Goal: Task Accomplishment & Management: Use online tool/utility

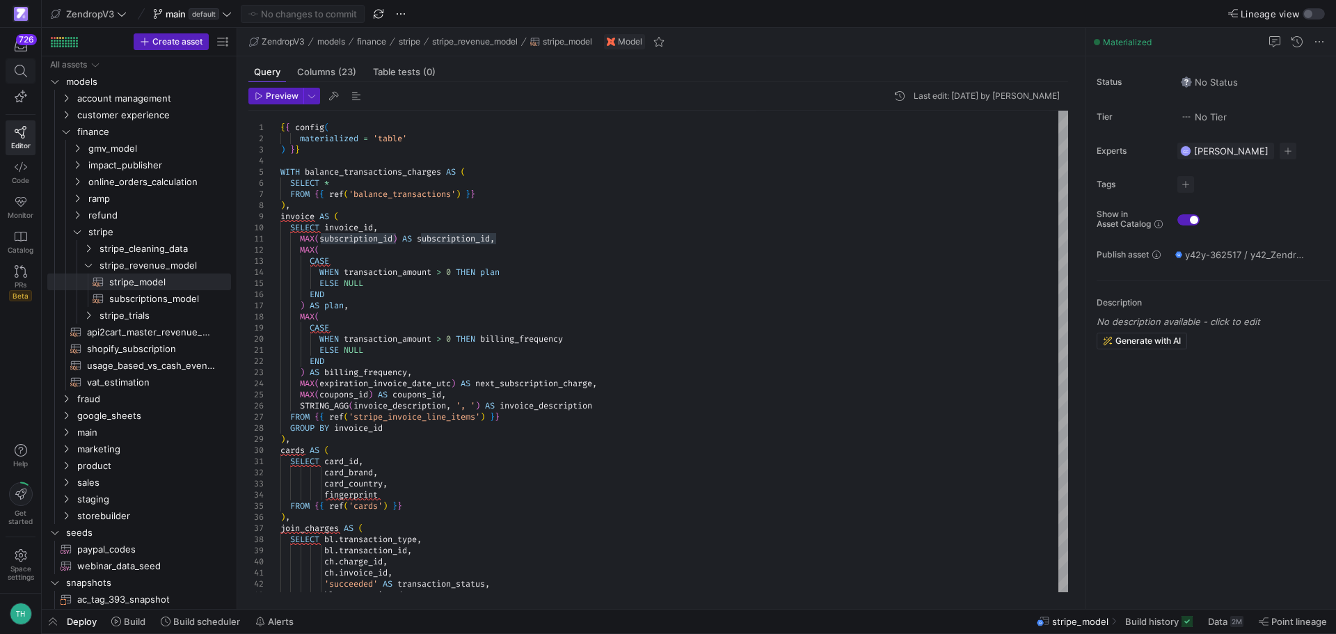
click at [24, 69] on icon at bounding box center [21, 71] width 13 height 13
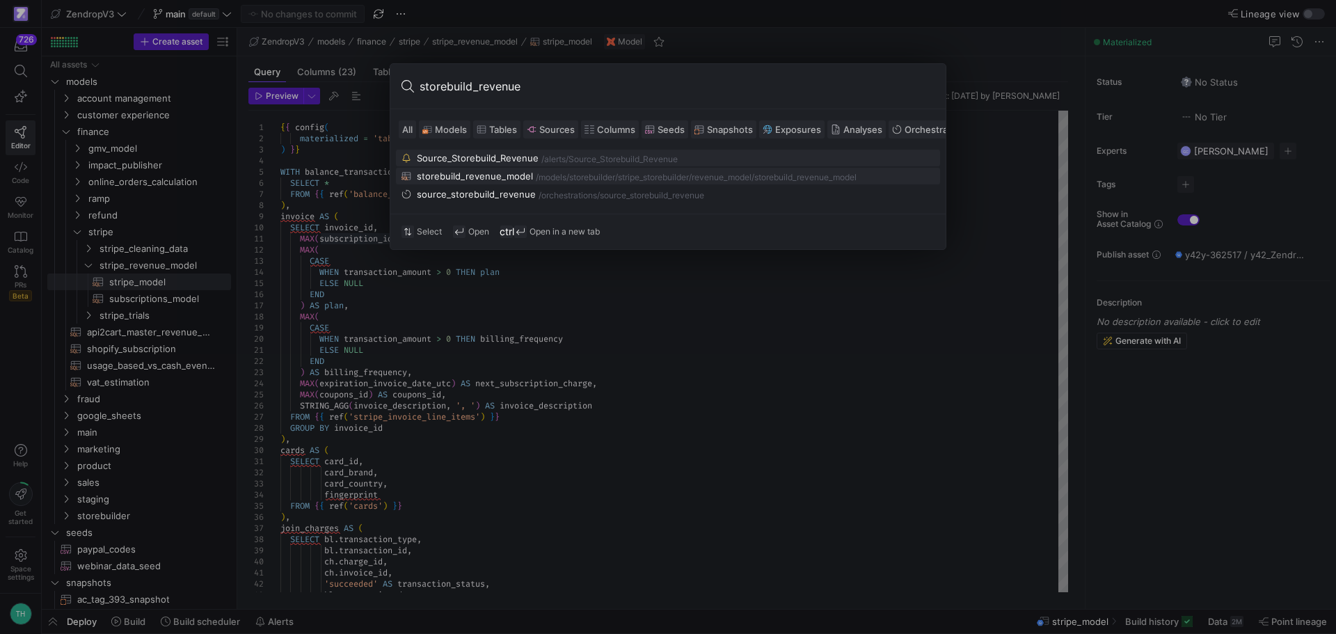
type input "storebuild_revenue"
click at [560, 182] on div "/models/" at bounding box center [552, 178] width 33 height 10
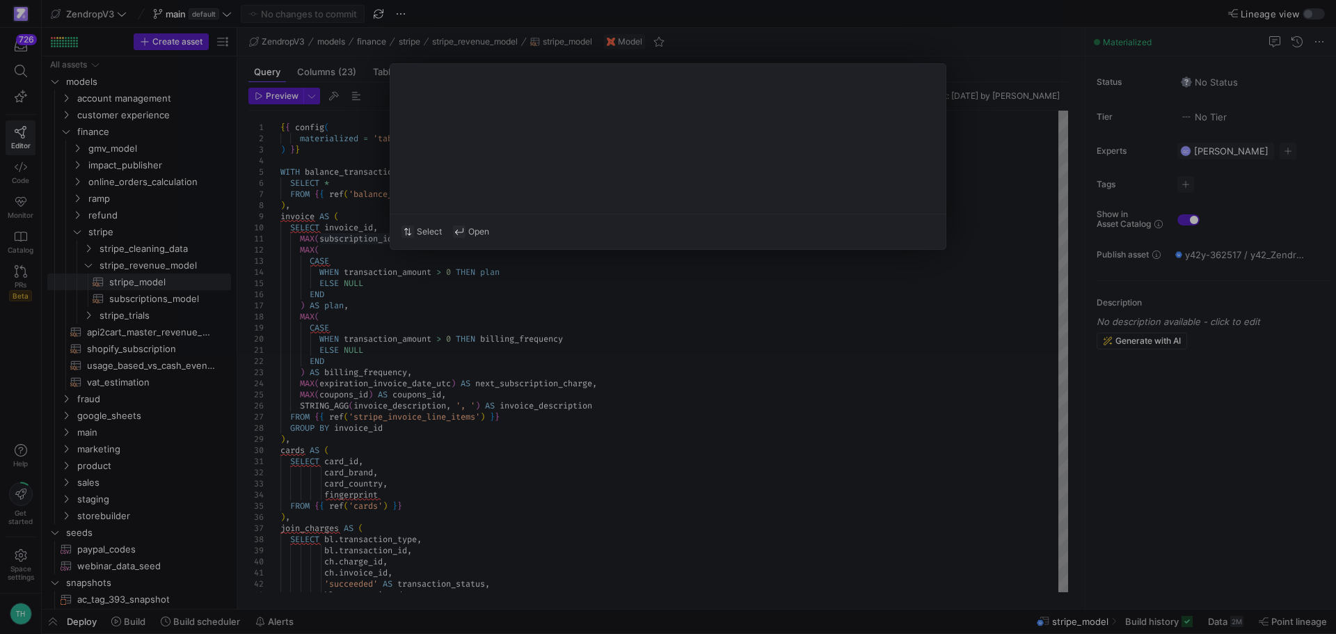
type textarea "{{ config( materialized='table', partition_by={ "field": "DATE(transaction_date…"
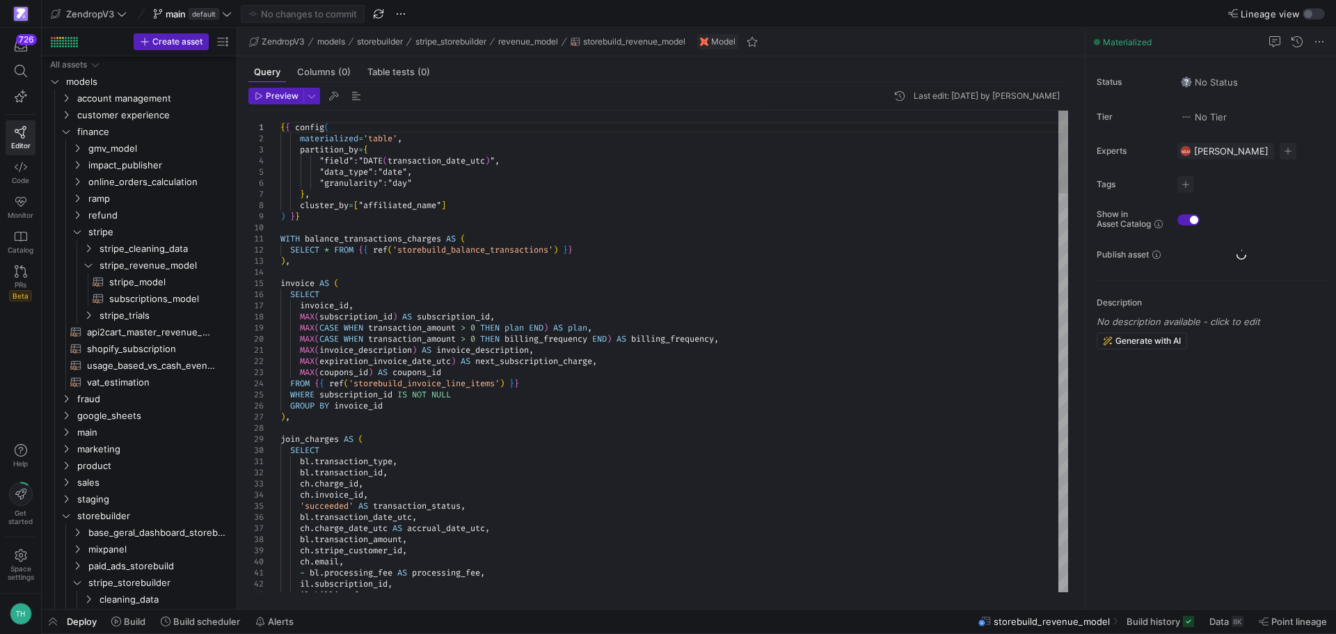
scroll to position [32, 0]
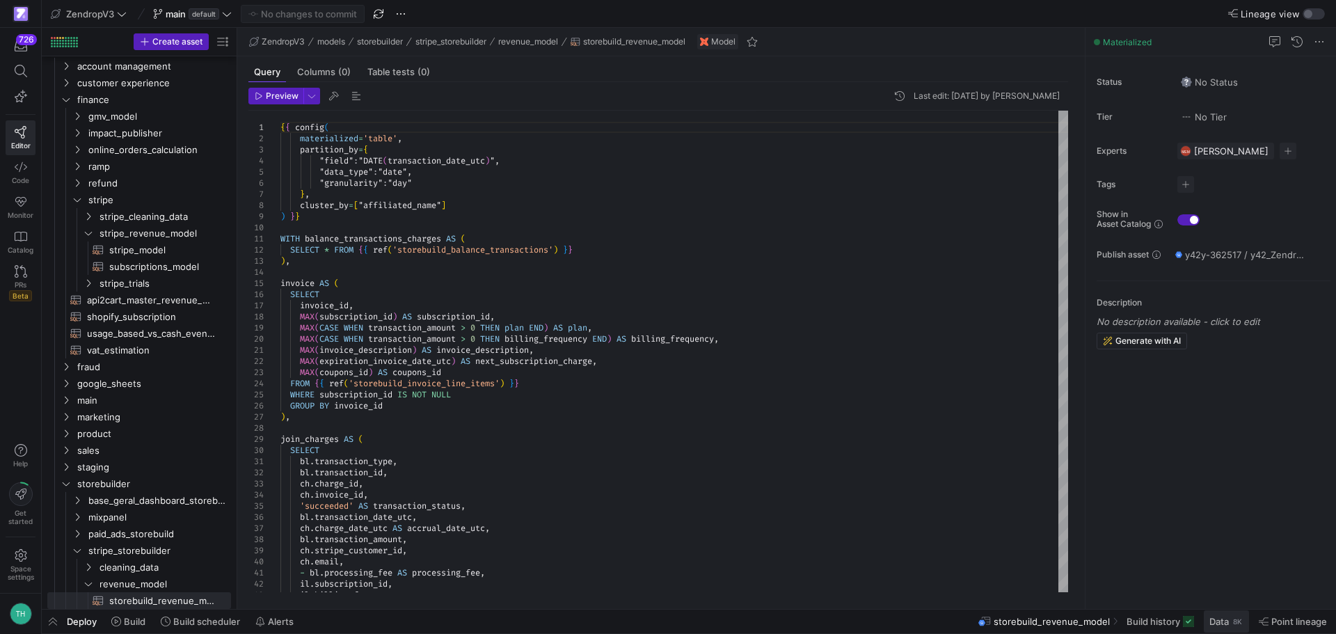
click at [1222, 626] on span "Data" at bounding box center [1218, 621] width 19 height 11
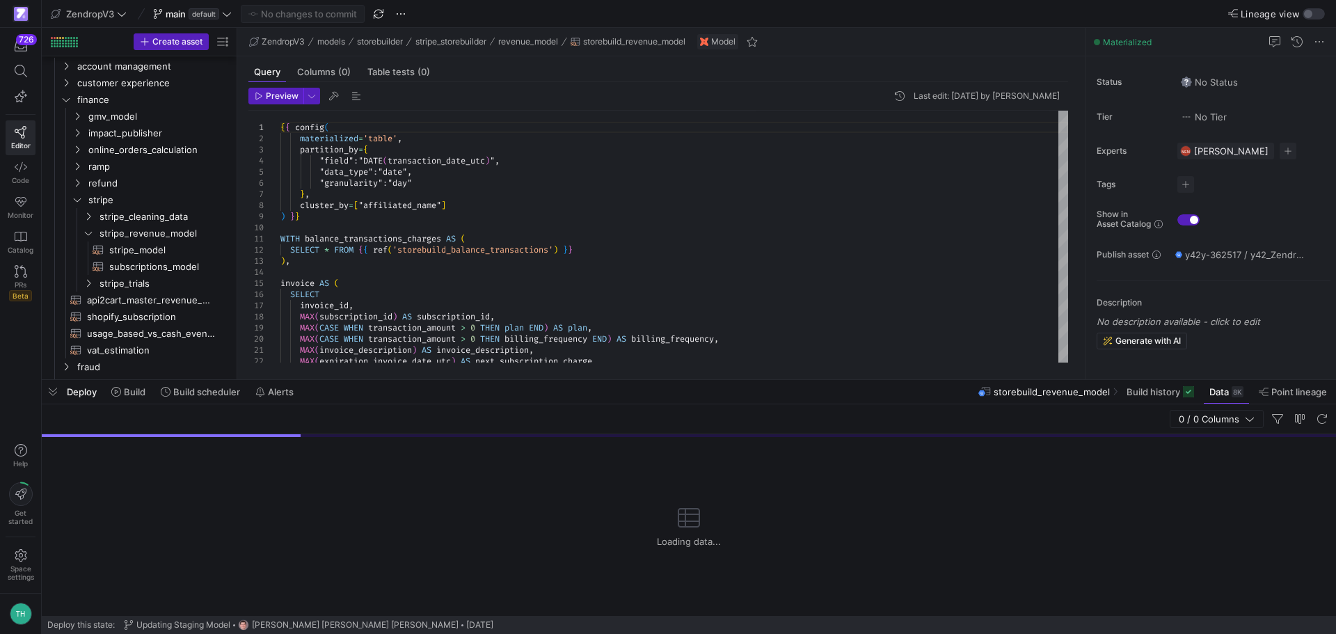
drag, startPoint x: 640, startPoint y: 381, endPoint x: 681, endPoint y: 111, distance: 273.1
click at [681, 377] on div at bounding box center [689, 380] width 1294 height 6
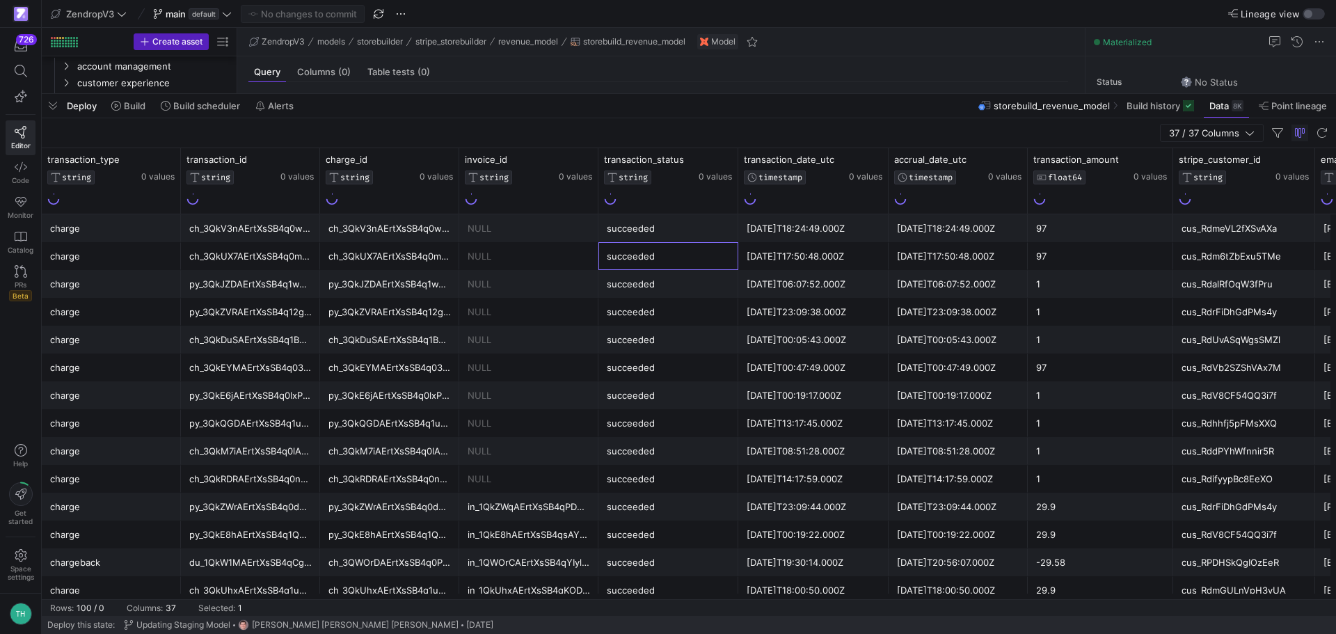
click at [652, 250] on div "succeeded" at bounding box center [668, 256] width 123 height 27
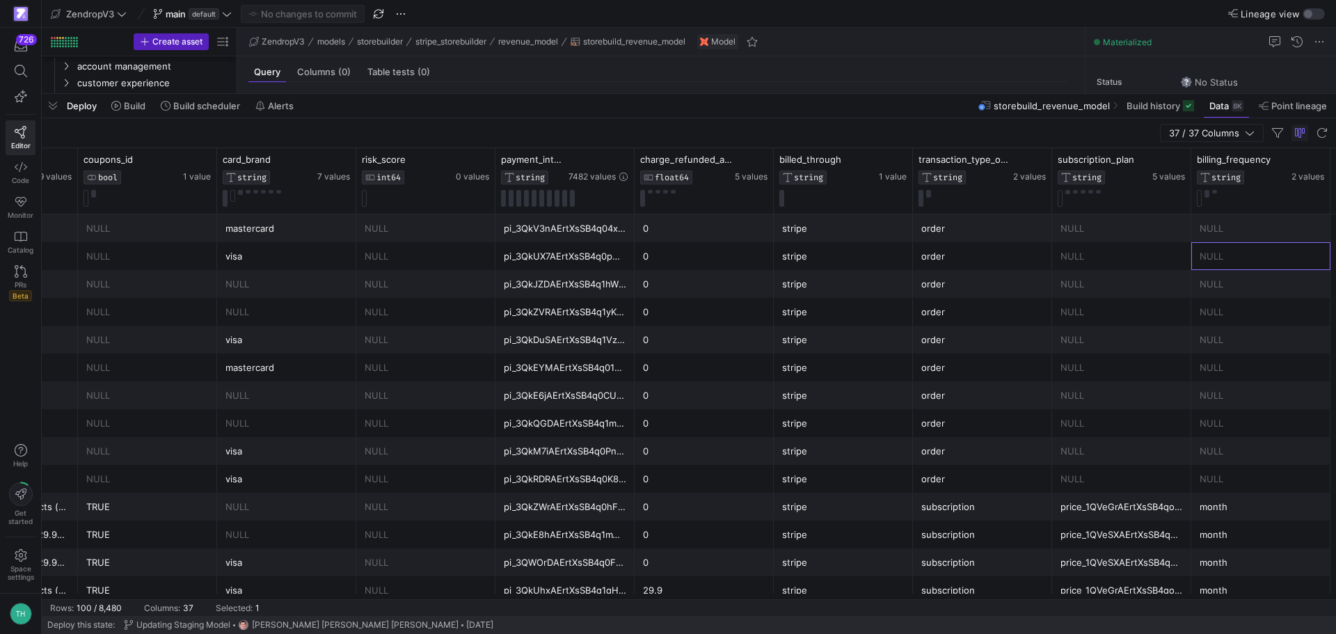
scroll to position [0, 2072]
